Goal: Task Accomplishment & Management: Manage account settings

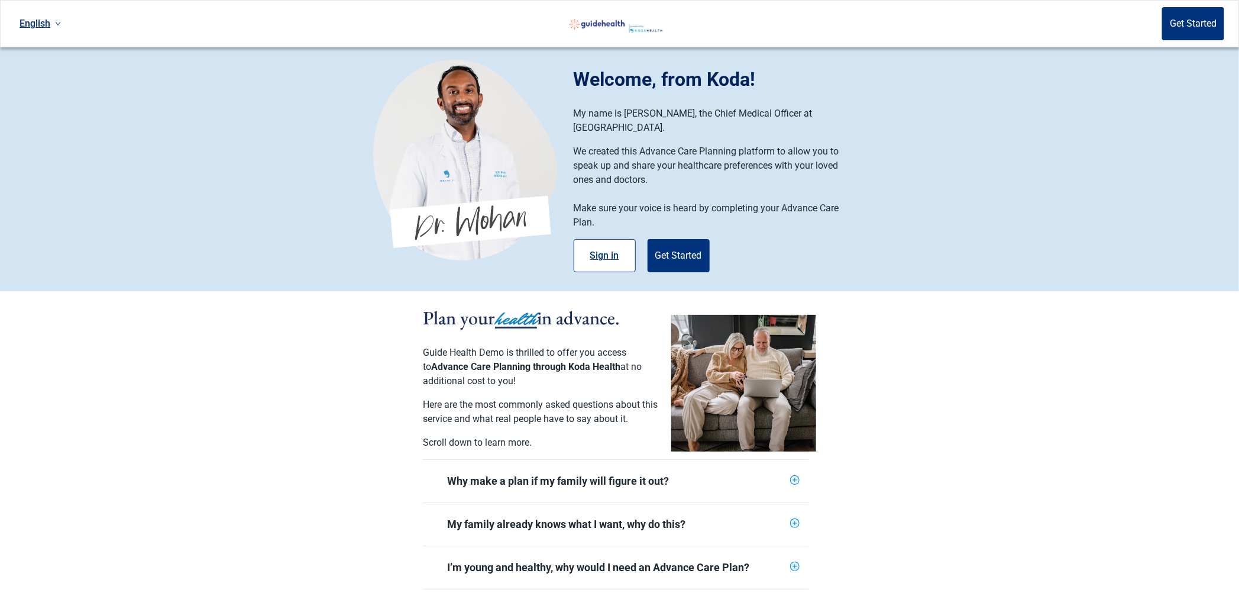
click at [619, 247] on button "Sign in" at bounding box center [605, 255] width 62 height 33
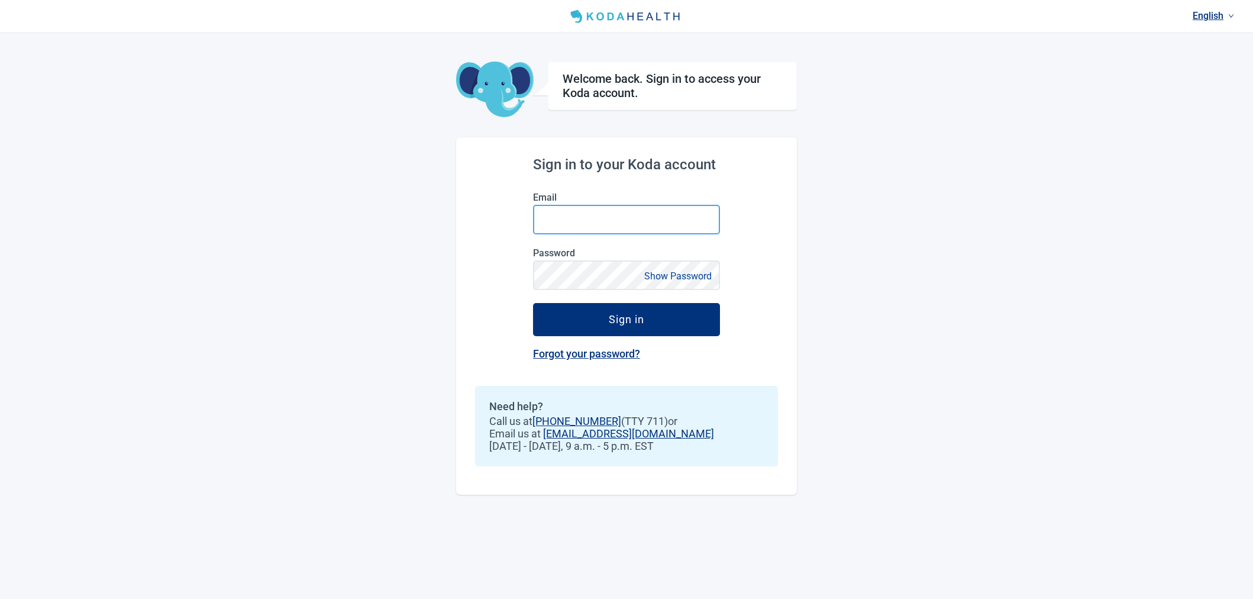
click at [604, 221] on input "Email" at bounding box center [626, 220] width 187 height 30
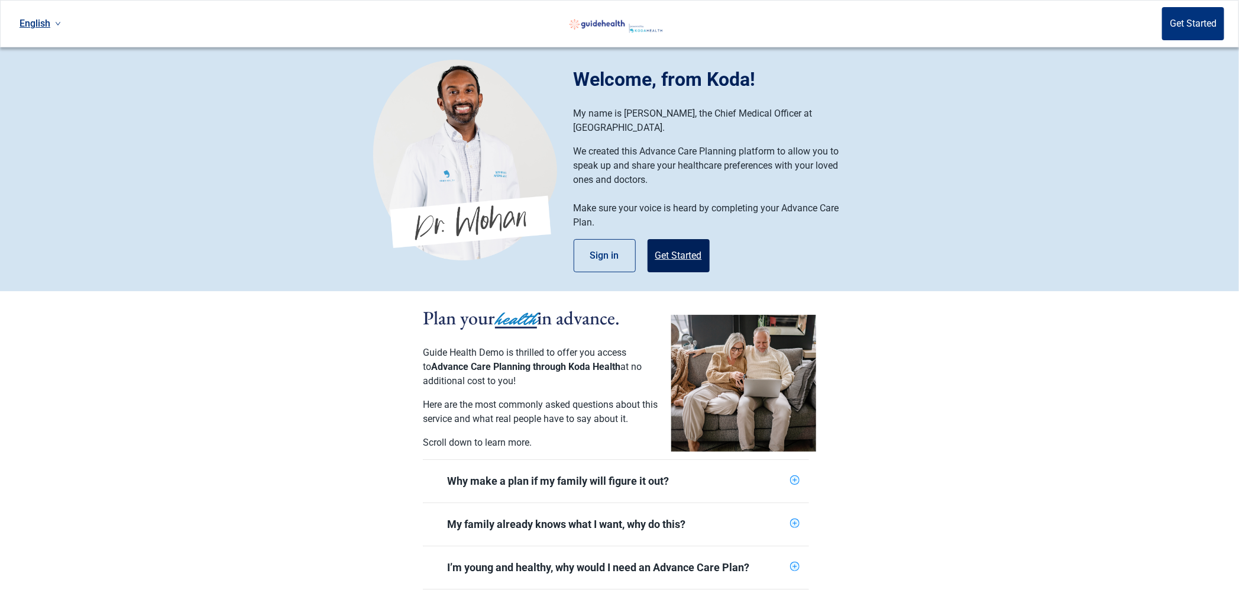
click at [698, 244] on button "Get Started" at bounding box center [679, 255] width 62 height 33
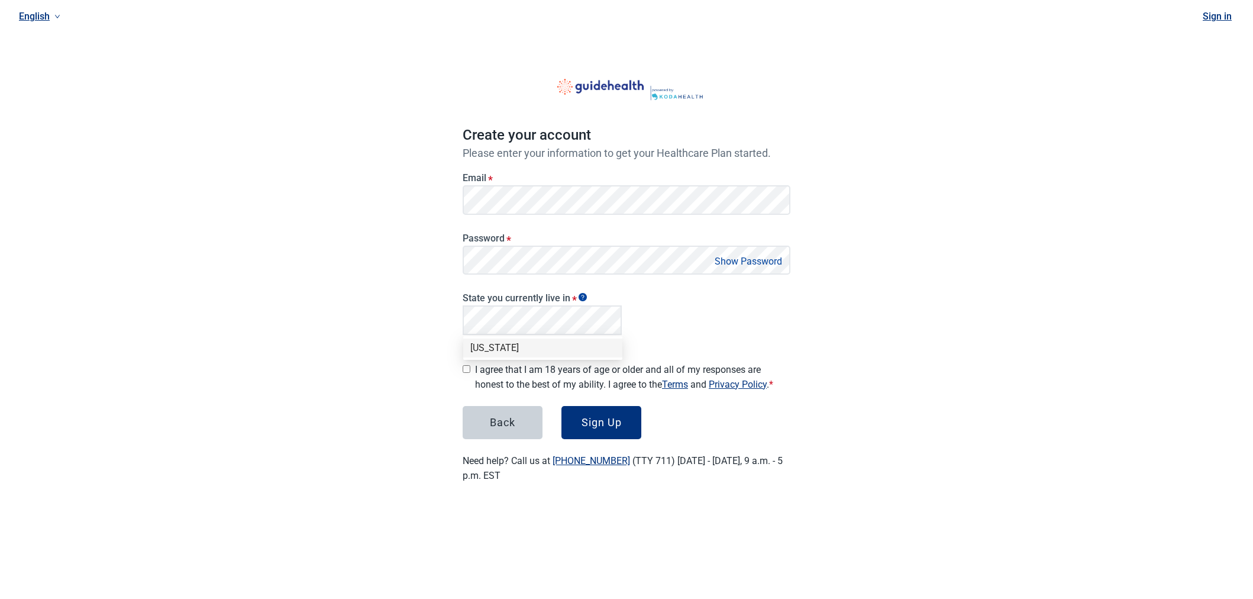
click at [537, 343] on div "[US_STATE]" at bounding box center [542, 347] width 145 height 13
click at [467, 365] on input "I agree that I am 18 years of age or older and all of my responses are honest t…" at bounding box center [467, 369] width 8 height 8
checkbox input "true"
click at [592, 421] on div "Sign Up" at bounding box center [602, 422] width 40 height 12
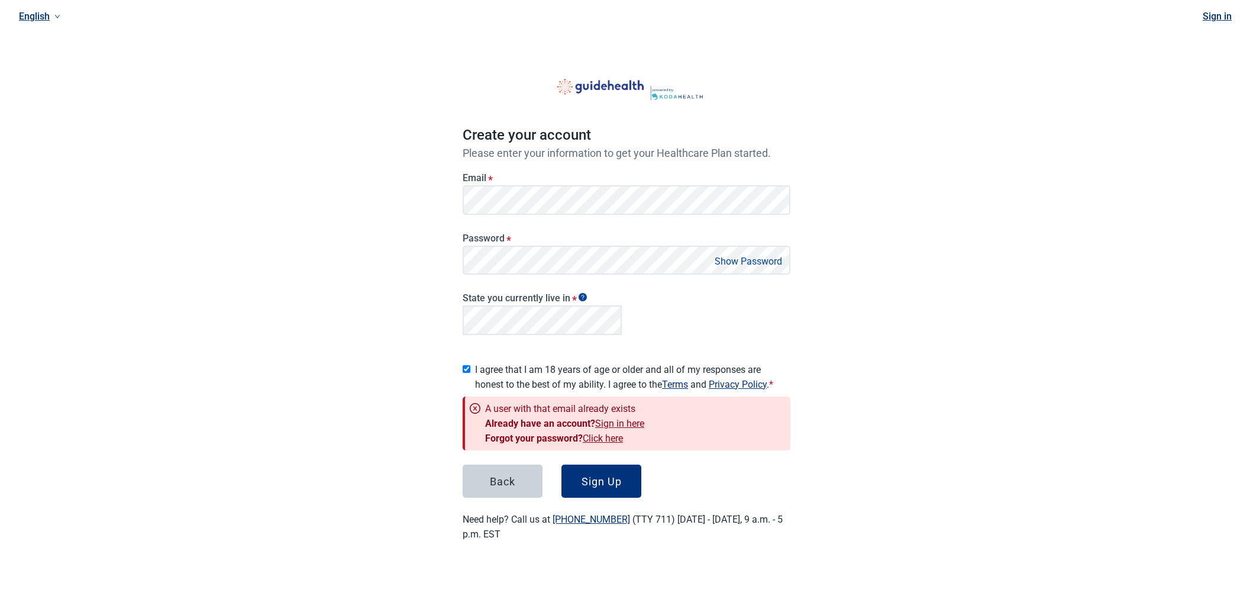
click at [621, 418] on link "Sign in here" at bounding box center [619, 423] width 49 height 11
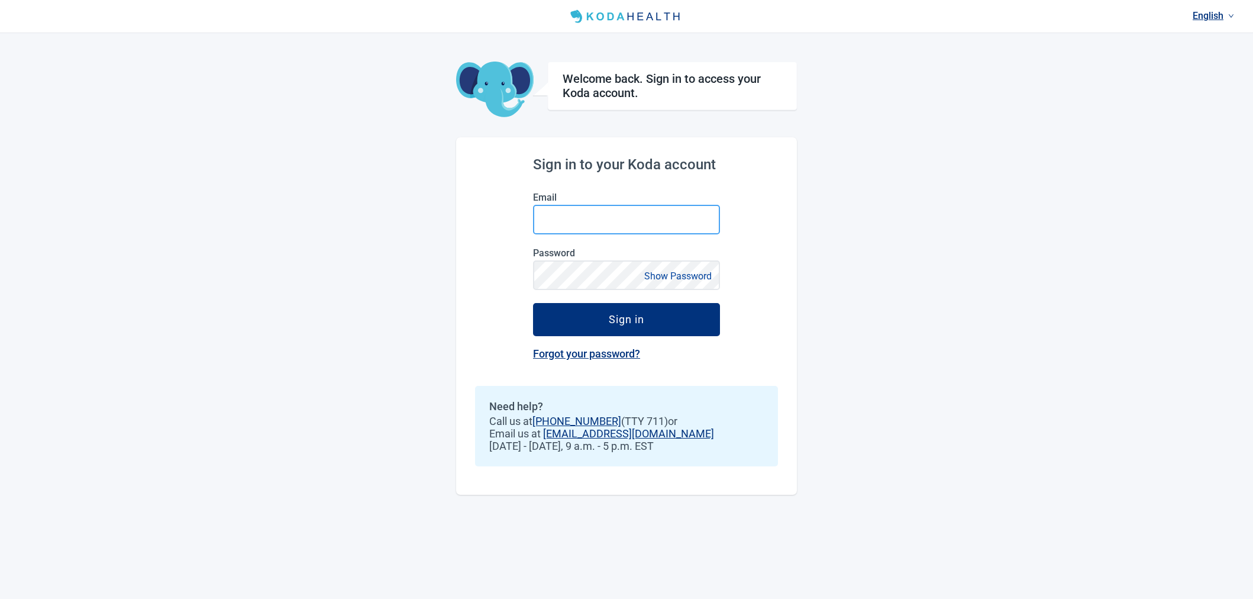
click at [619, 214] on input "Email" at bounding box center [626, 220] width 187 height 30
type input "jennie+emory@kodahealthcare.com"
click at [533, 303] on button "Sign in" at bounding box center [626, 319] width 187 height 33
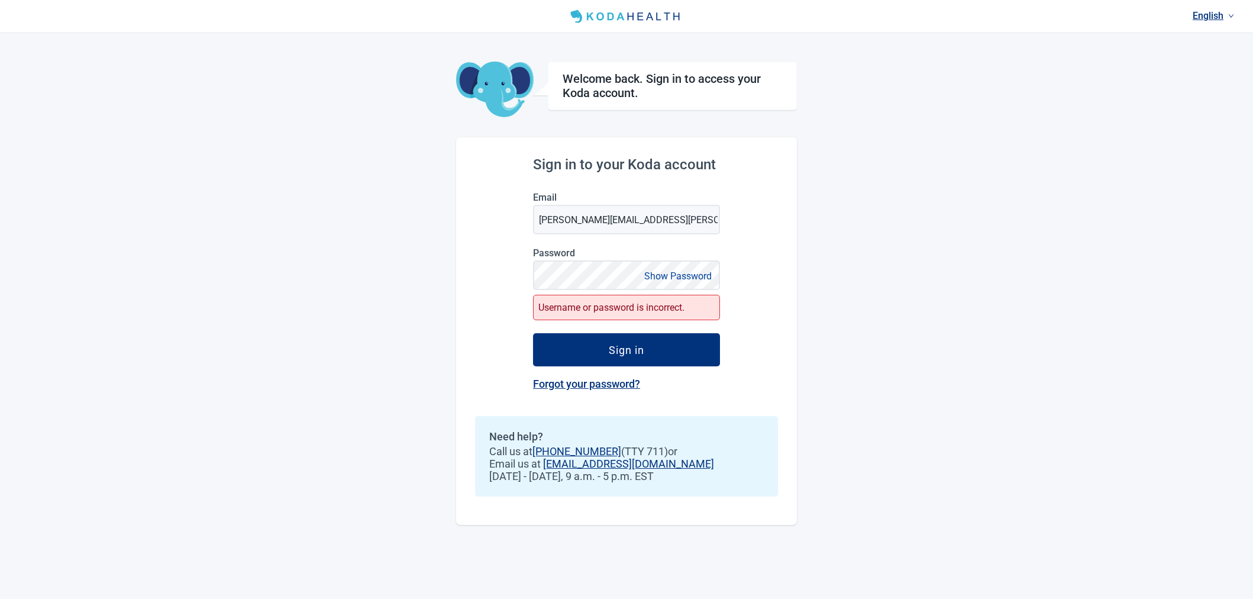
click at [846, 206] on div "English Welcome back. Sign in to access your Koda account. Sign in to your Koda…" at bounding box center [626, 299] width 1253 height 599
click at [598, 384] on link "Forgot your password?" at bounding box center [586, 383] width 107 height 12
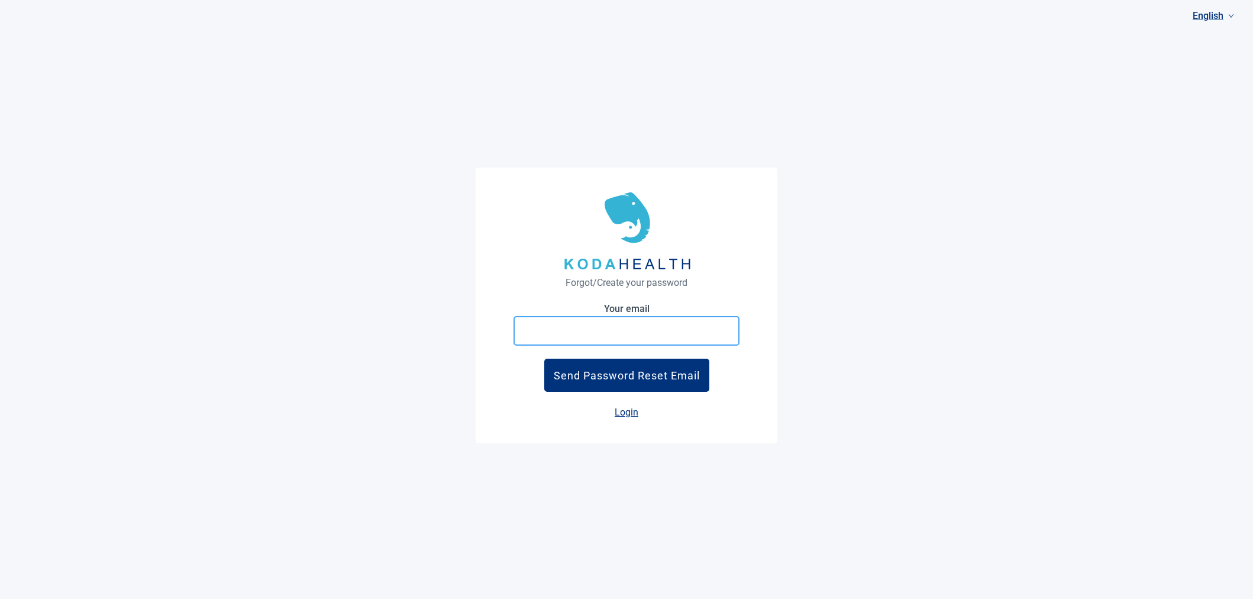
click at [629, 334] on input "Your email" at bounding box center [627, 331] width 226 height 30
type input "jennie+emory@kodahealthcare.com"
click at [544, 359] on button "Send Password Reset Email" at bounding box center [626, 375] width 165 height 33
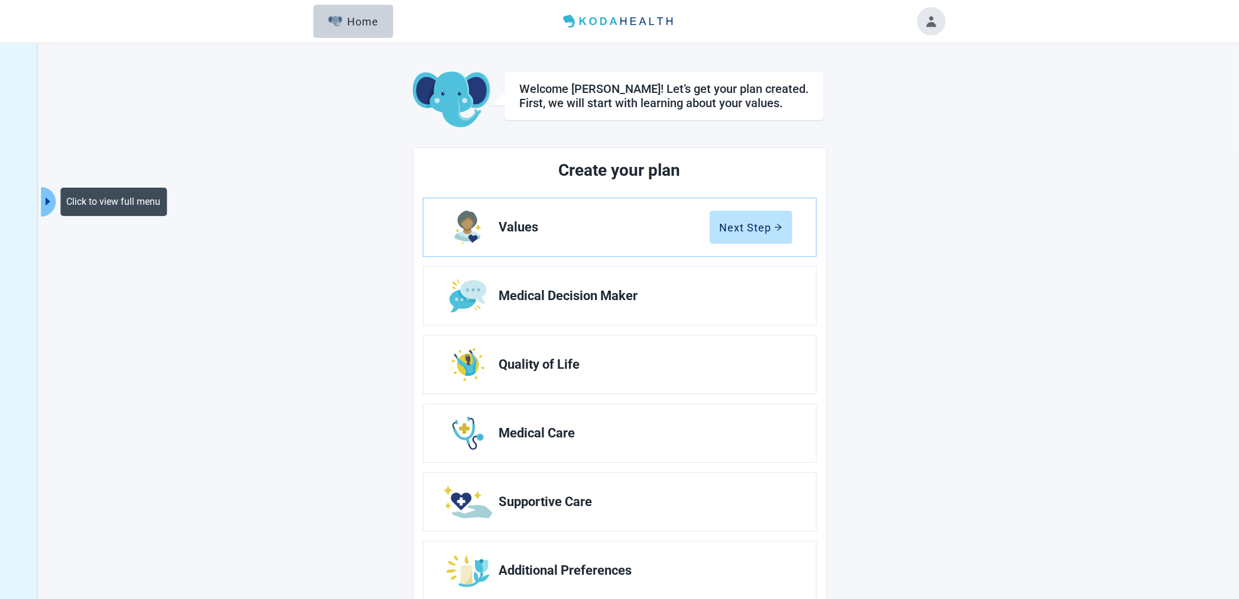
click at [43, 202] on icon "caret-right" at bounding box center [47, 201] width 11 height 11
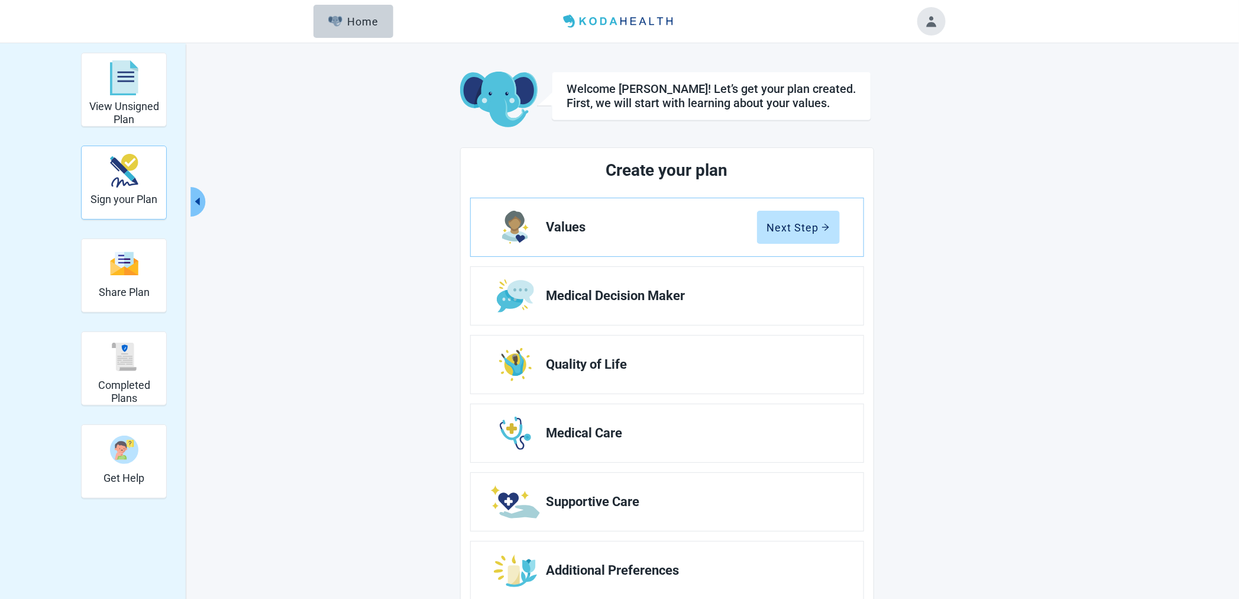
click at [122, 193] on div "Sign your Plan" at bounding box center [124, 182] width 67 height 68
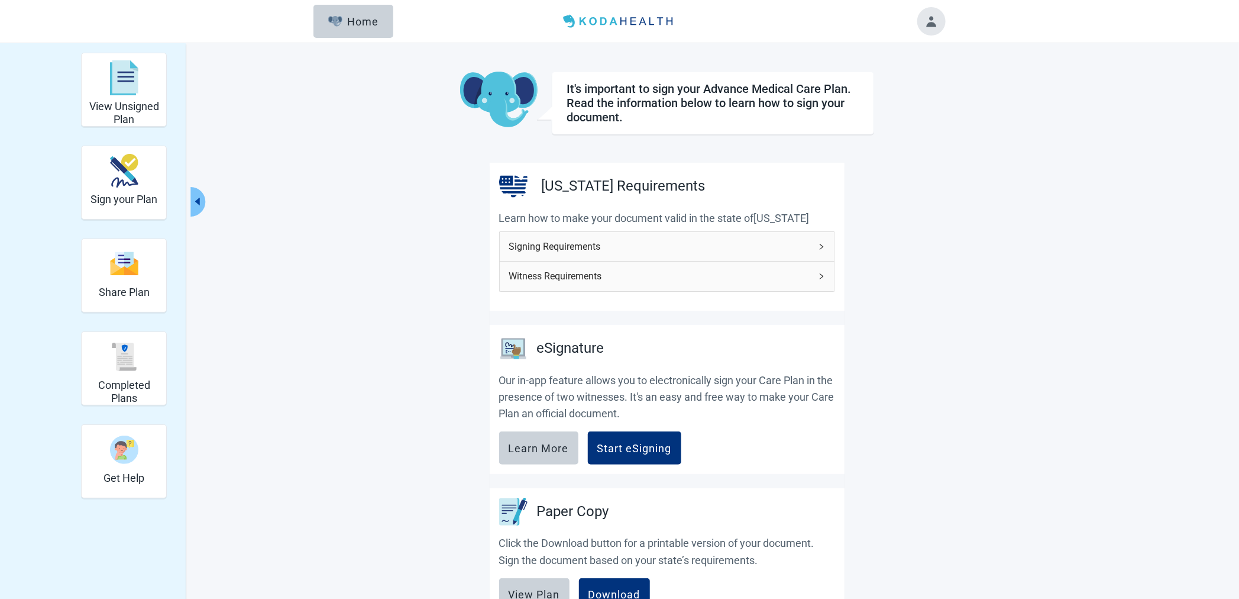
click at [773, 246] on span "Signing Requirements" at bounding box center [660, 246] width 302 height 15
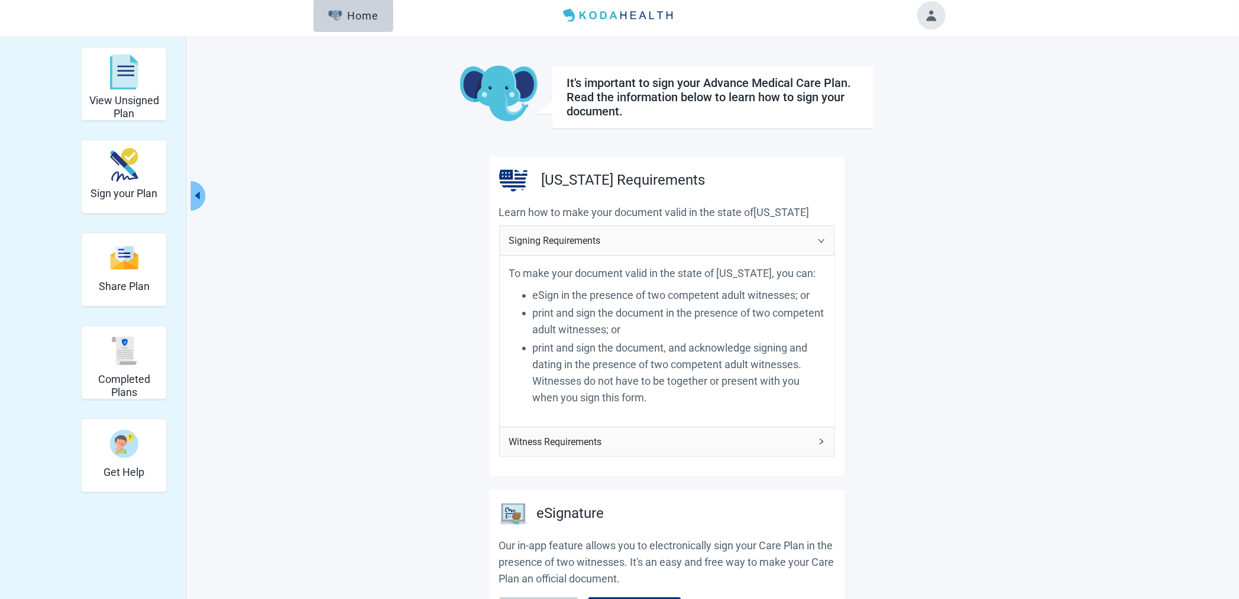
scroll to position [4, 0]
click at [727, 437] on span "Witness Requirements" at bounding box center [660, 444] width 302 height 15
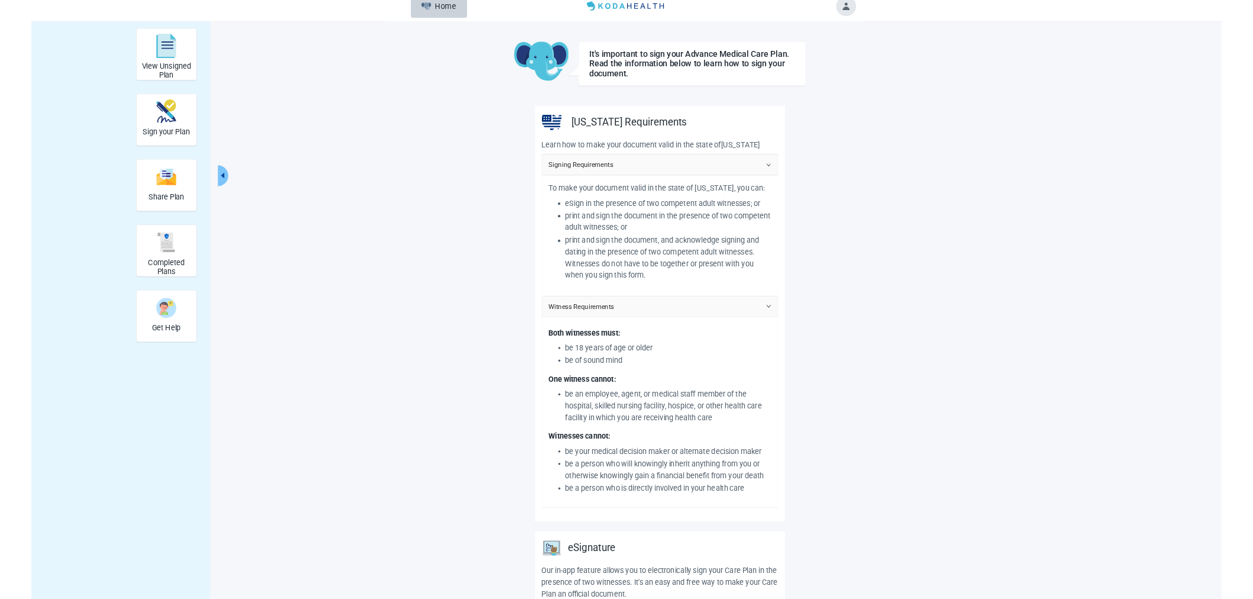
scroll to position [0, 0]
